Goal: Understand process/instructions: Learn how to perform a task or action

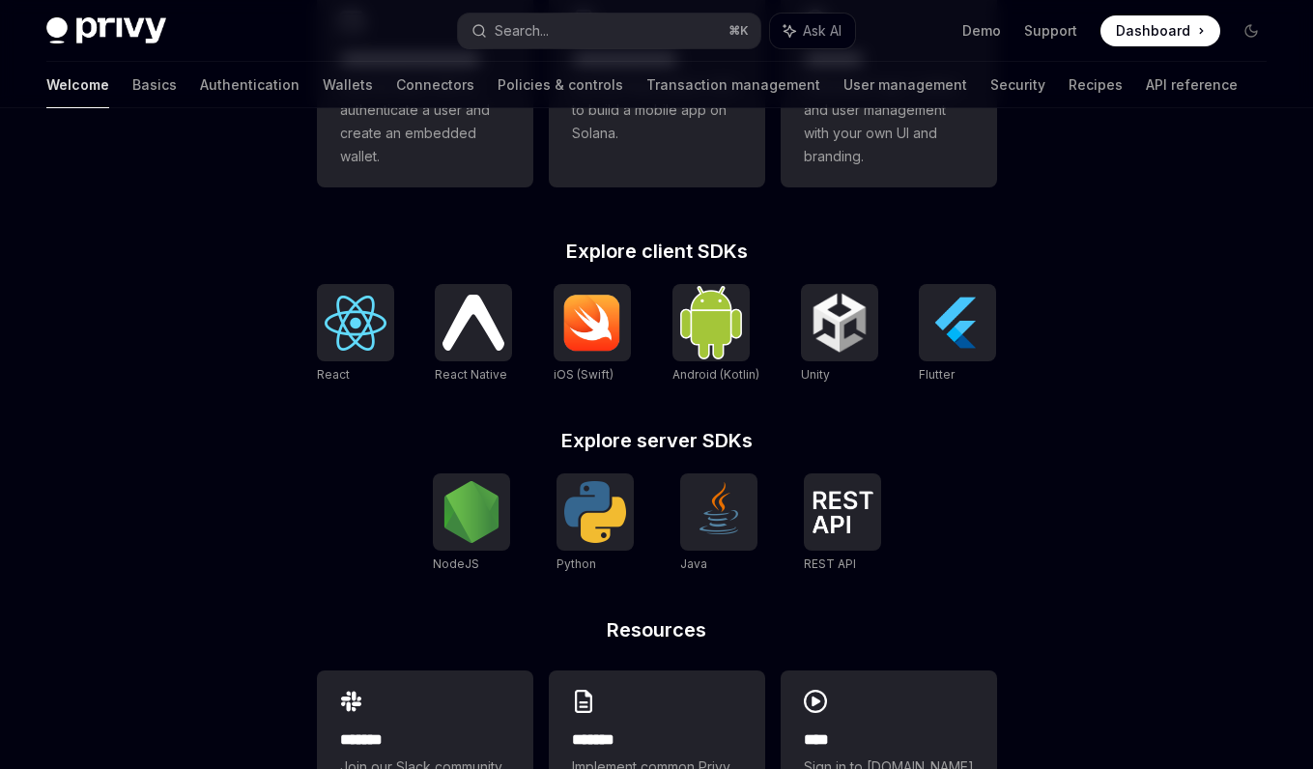
scroll to position [561, 0]
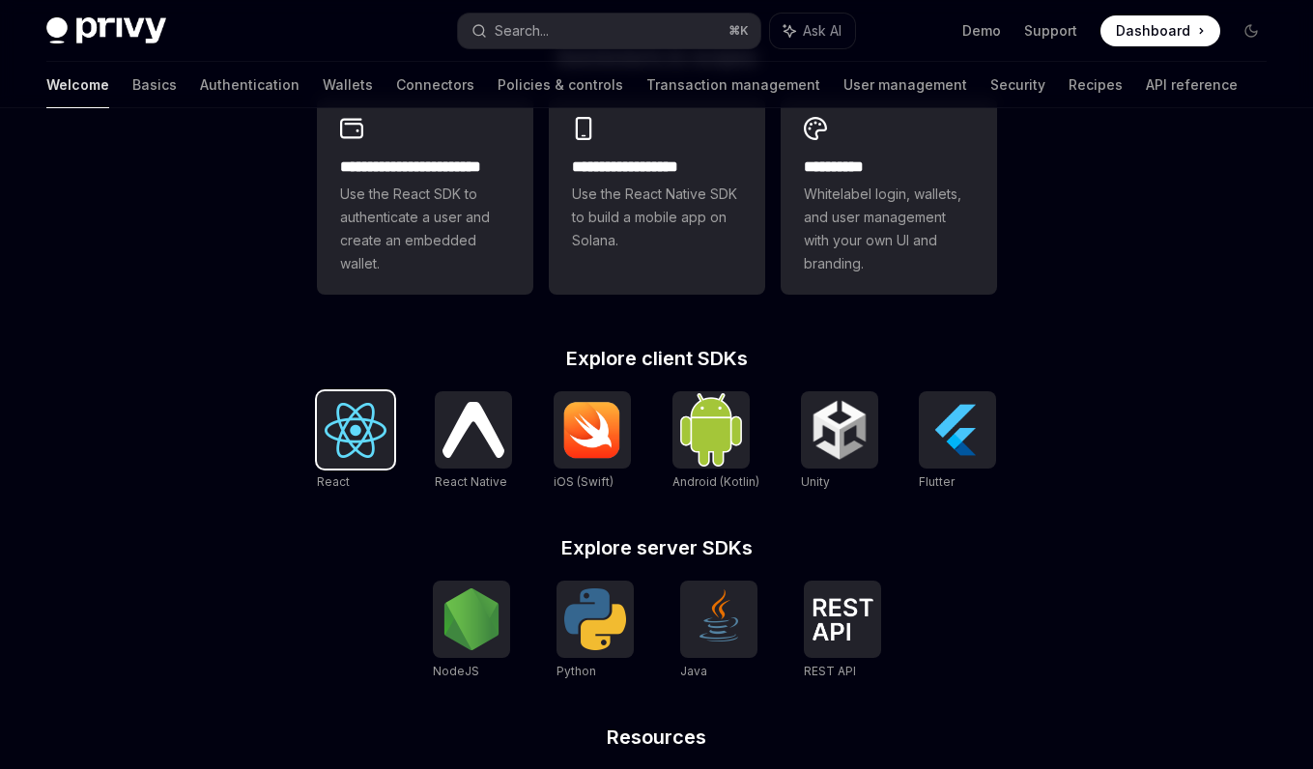
click at [351, 438] on img at bounding box center [356, 430] width 62 height 55
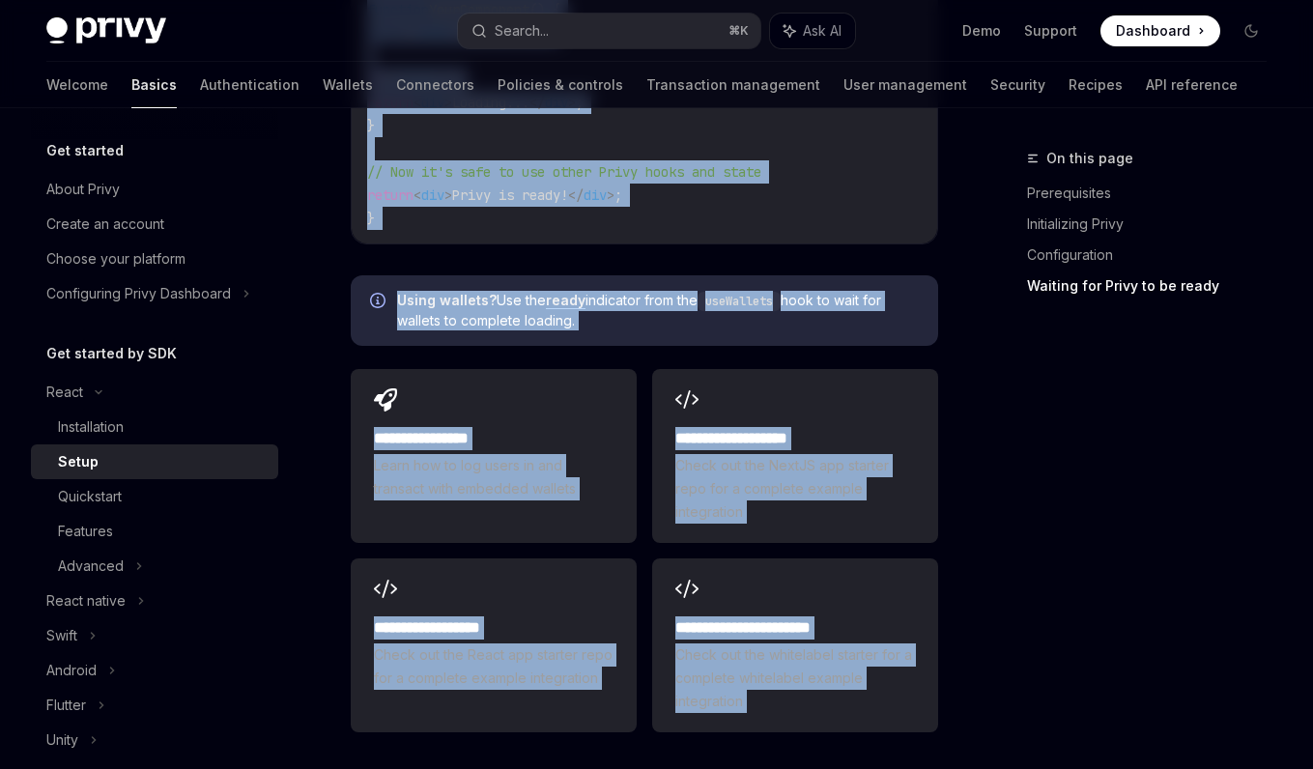
scroll to position [2728, 0]
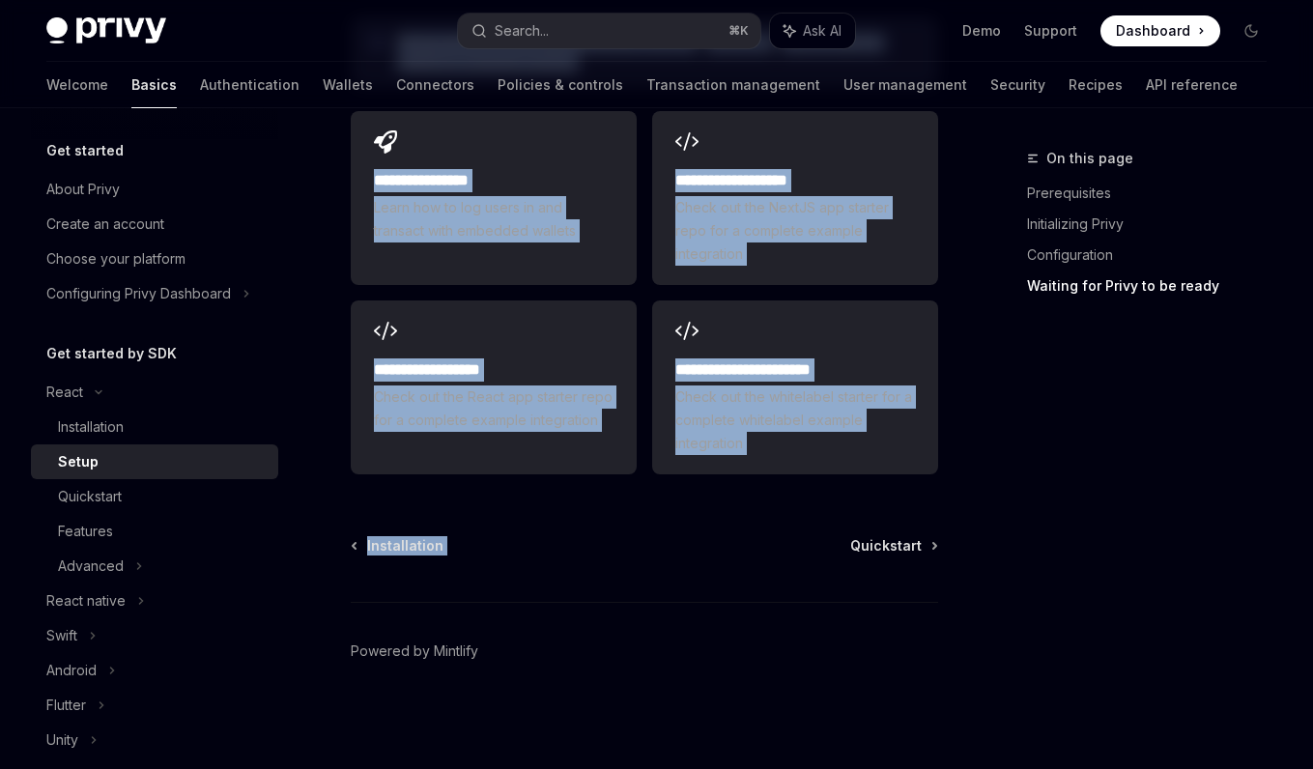
copy div "Lorem IpsuMD Sita co AdipISC ElitSE Doei te InciDID ​ Utlaboreetdol Magnaa eni …"
drag, startPoint x: 352, startPoint y: 185, endPoint x: 928, endPoint y: 511, distance: 662.1
